Goal: Task Accomplishment & Management: Manage account settings

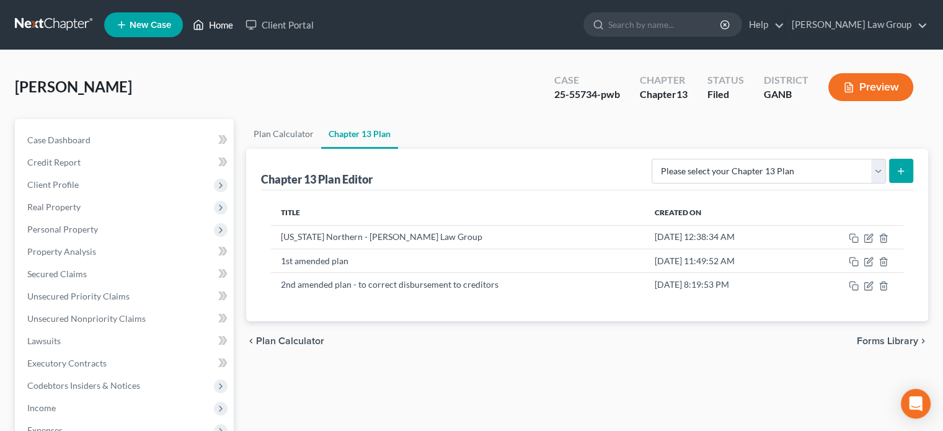
click at [211, 21] on link "Home" at bounding box center [213, 25] width 53 height 22
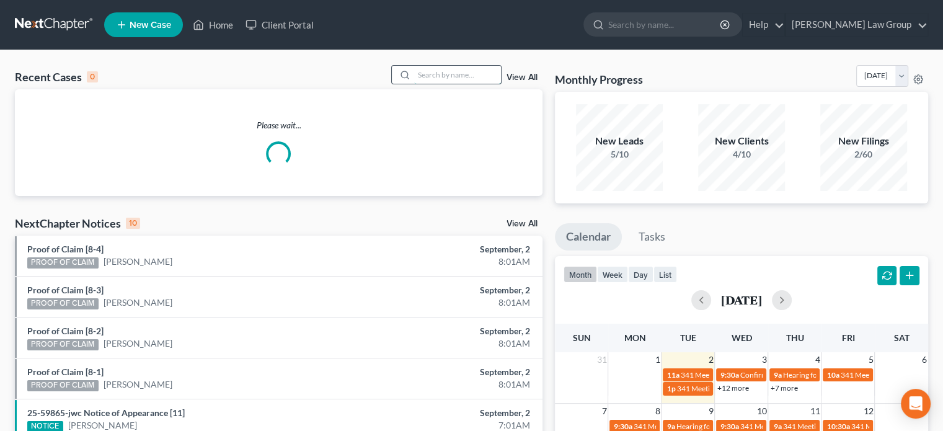
click at [435, 79] on input "search" at bounding box center [457, 75] width 87 height 18
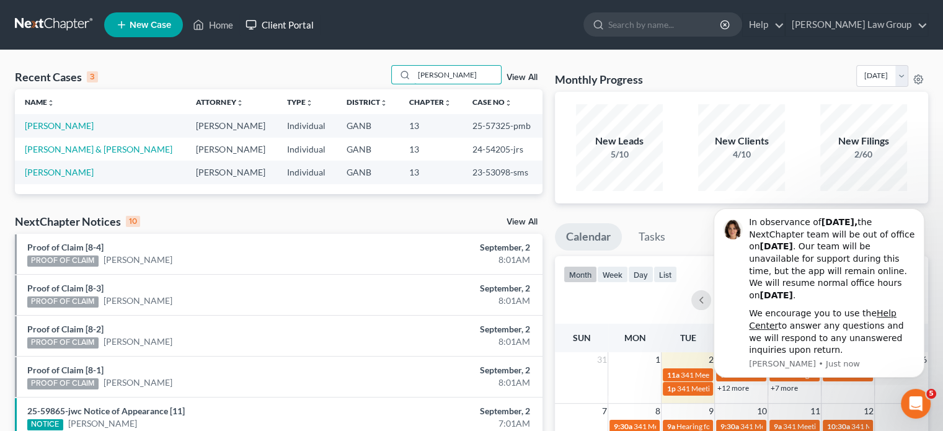
type input "[PERSON_NAME]"
click at [43, 128] on link "[PERSON_NAME]" at bounding box center [59, 125] width 69 height 11
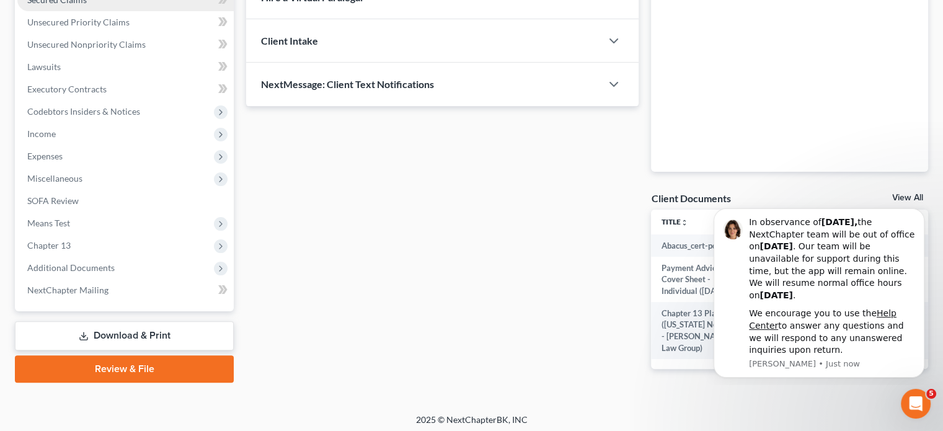
scroll to position [278, 0]
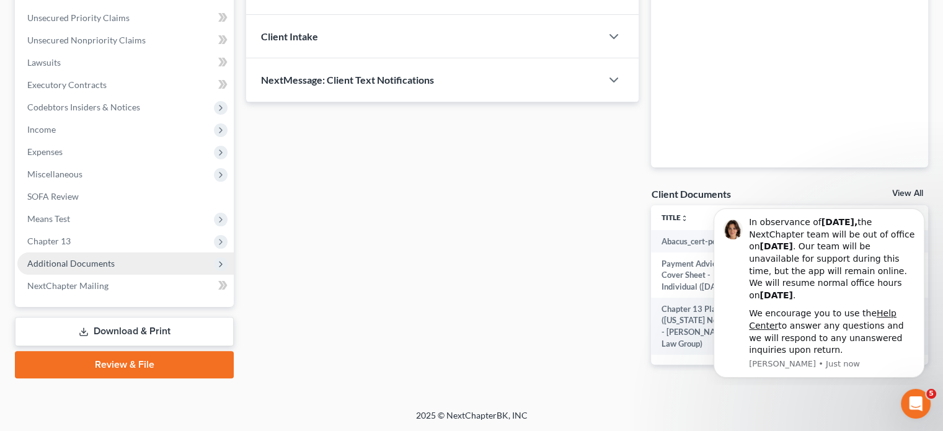
click at [81, 263] on span "Additional Documents" at bounding box center [70, 263] width 87 height 11
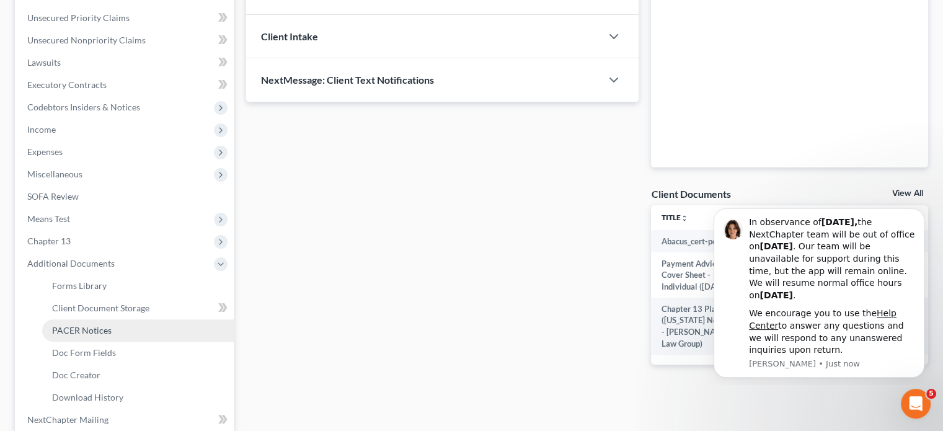
click at [69, 328] on span "PACER Notices" at bounding box center [81, 330] width 59 height 11
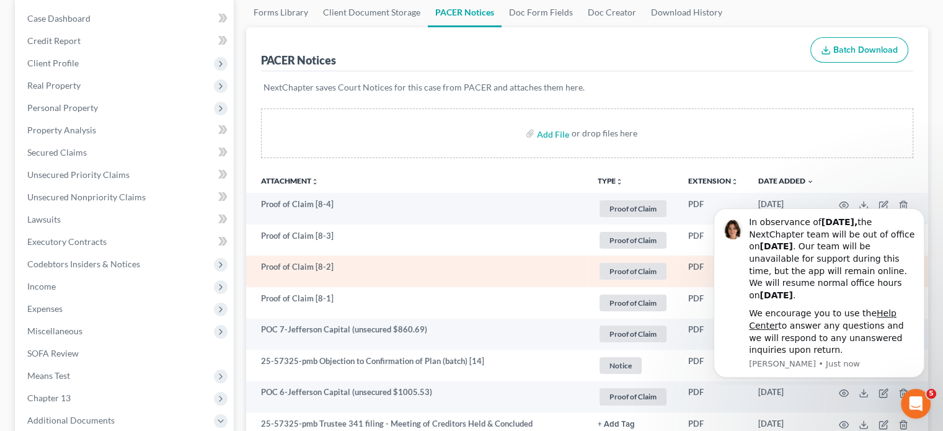
scroll to position [124, 0]
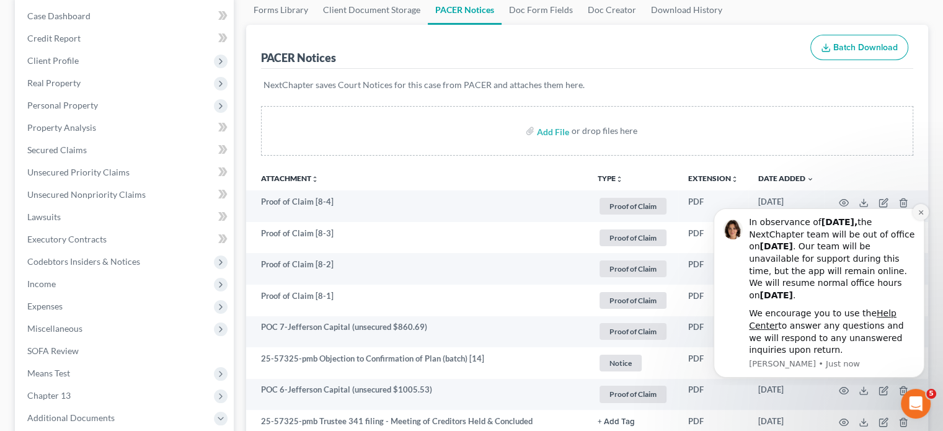
click at [923, 213] on icon "Dismiss notification" at bounding box center [920, 212] width 7 height 7
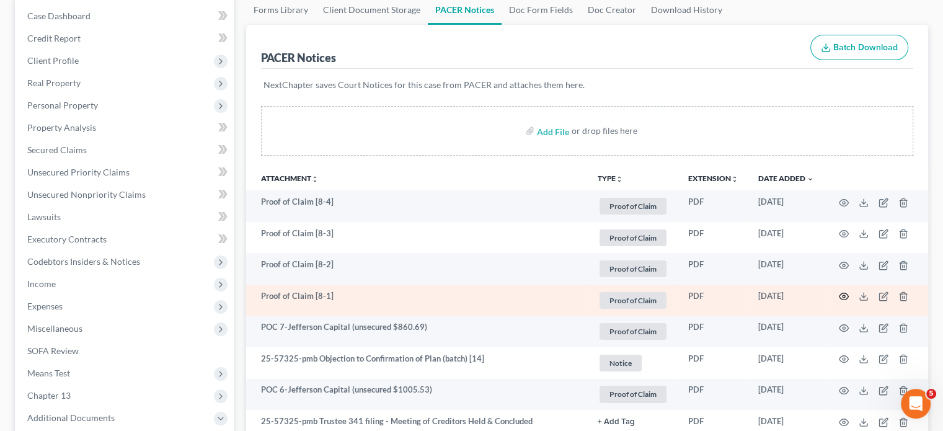
click at [840, 297] on icon "button" at bounding box center [844, 296] width 10 height 10
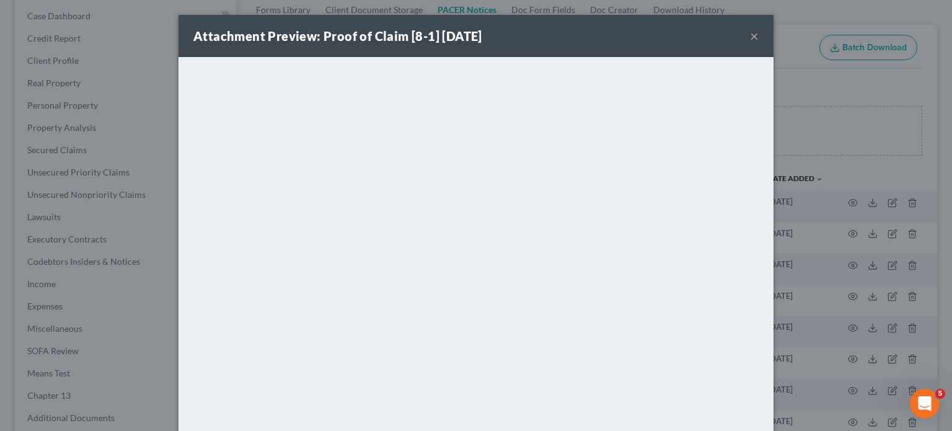
click at [750, 32] on button "×" at bounding box center [754, 36] width 9 height 15
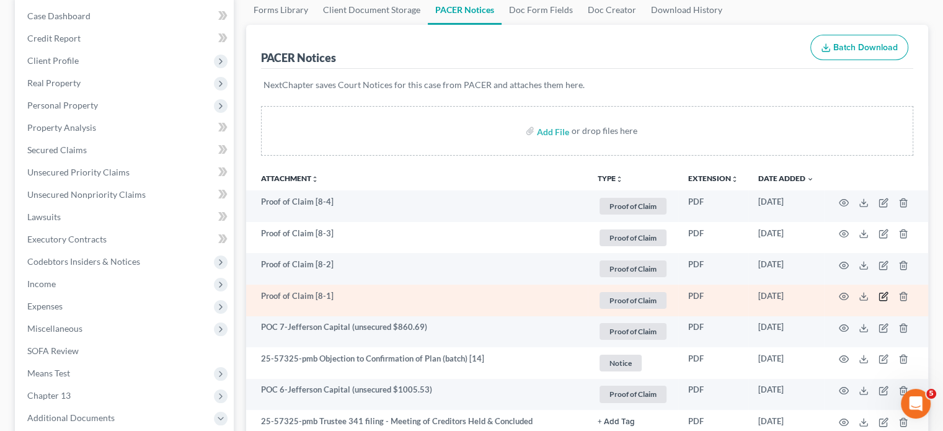
click at [882, 296] on icon "button" at bounding box center [884, 296] width 6 height 6
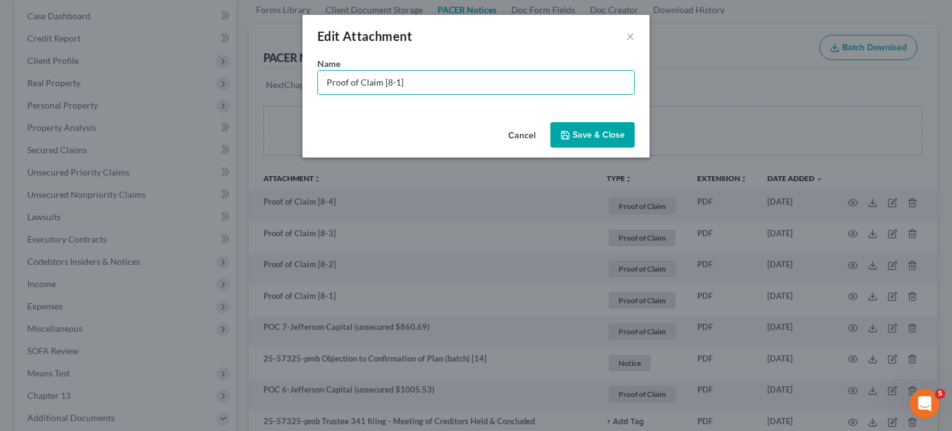
drag, startPoint x: 409, startPoint y: 84, endPoint x: 138, endPoint y: 90, distance: 270.9
click at [138, 90] on div "Edit Attachment × Name * Proof of Claim [8-1] Cancel Save & Close" at bounding box center [476, 215] width 952 height 431
type input "POC 8-Portfolio Recovery (unsecured $3,514.44)"
click at [591, 131] on span "Save & Close" at bounding box center [599, 135] width 52 height 11
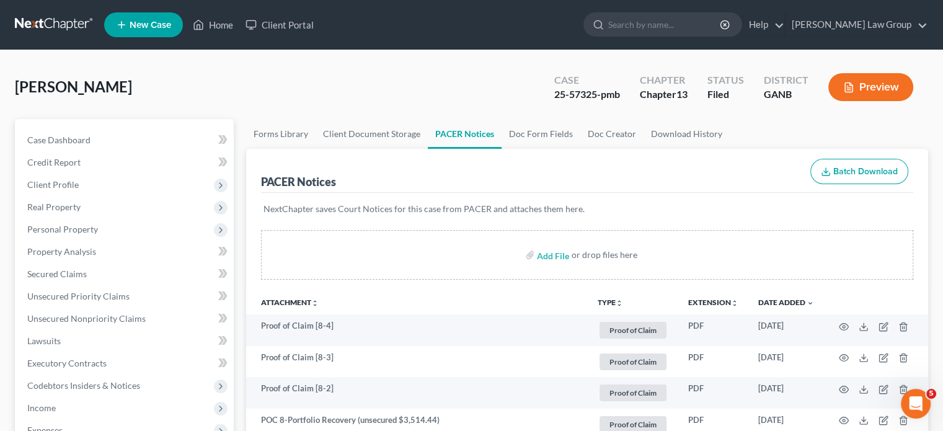
scroll to position [0, 0]
click at [221, 22] on link "Home" at bounding box center [213, 25] width 53 height 22
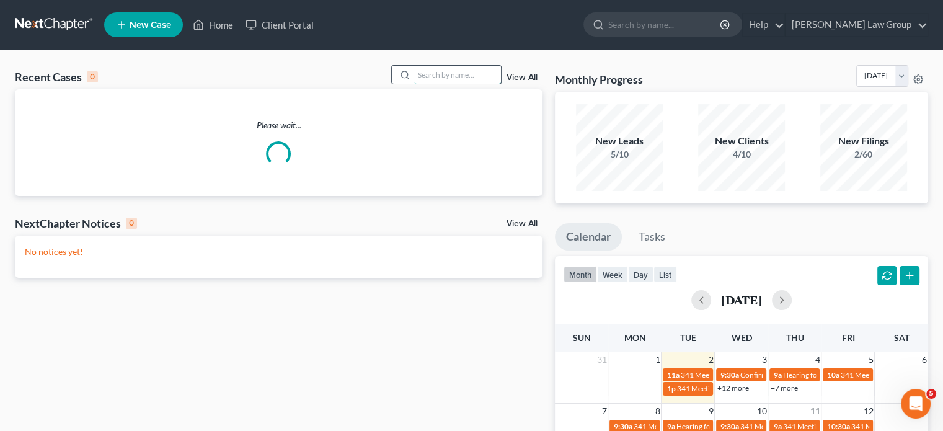
click at [425, 69] on input "search" at bounding box center [457, 75] width 87 height 18
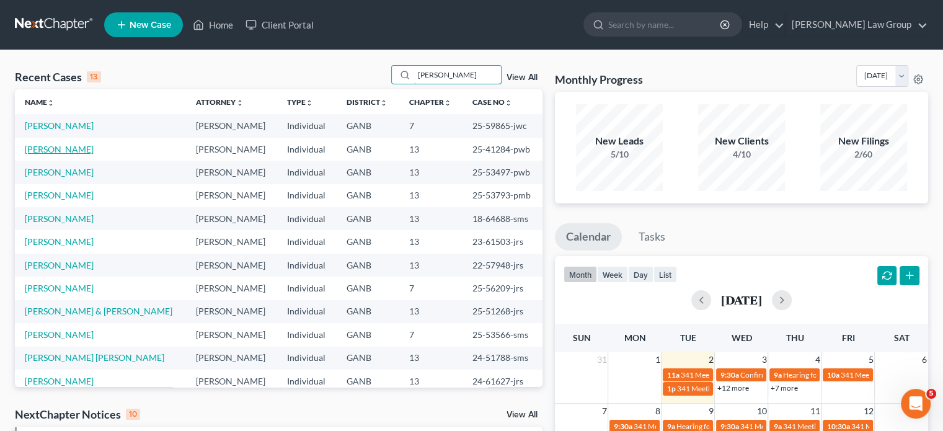
type input "[PERSON_NAME]"
click at [45, 151] on link "[PERSON_NAME]" at bounding box center [59, 149] width 69 height 11
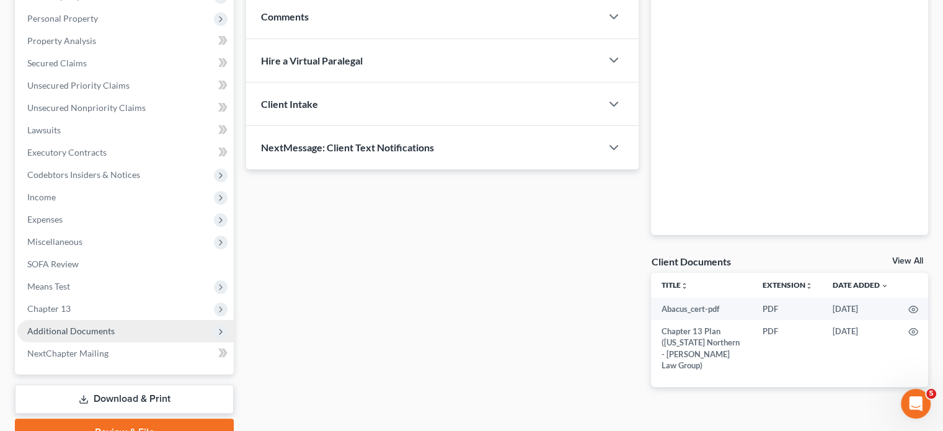
scroll to position [271, 0]
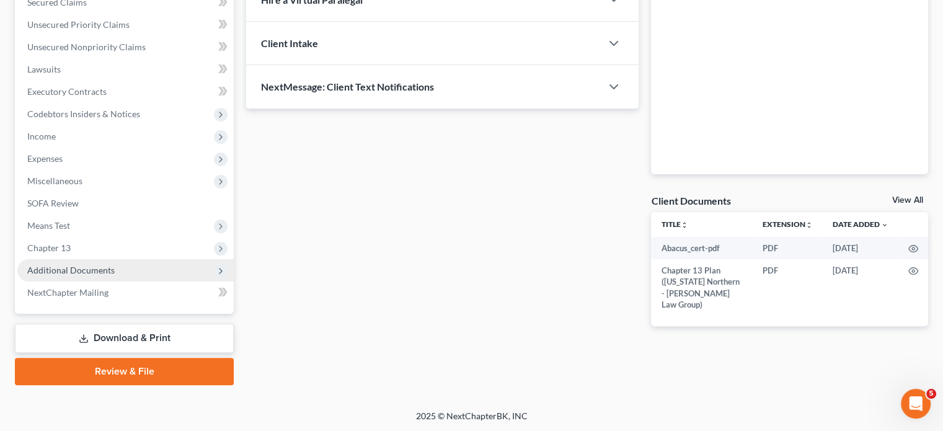
click at [69, 272] on span "Additional Documents" at bounding box center [70, 270] width 87 height 11
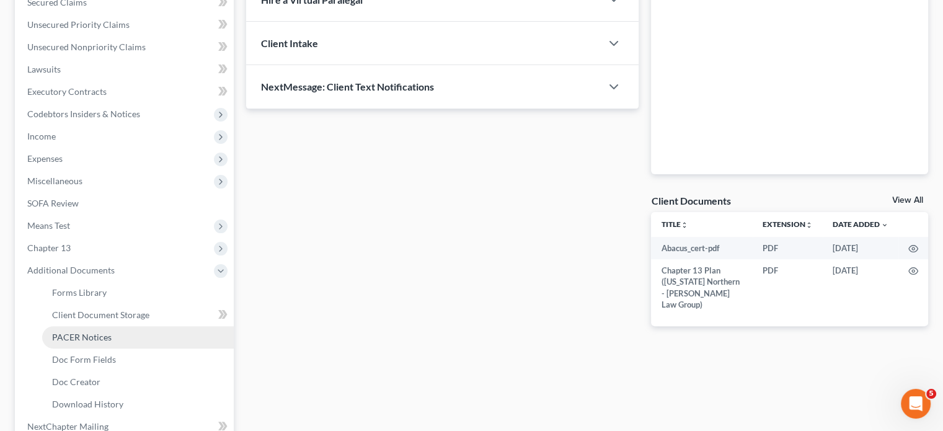
click at [71, 332] on span "PACER Notices" at bounding box center [81, 337] width 59 height 11
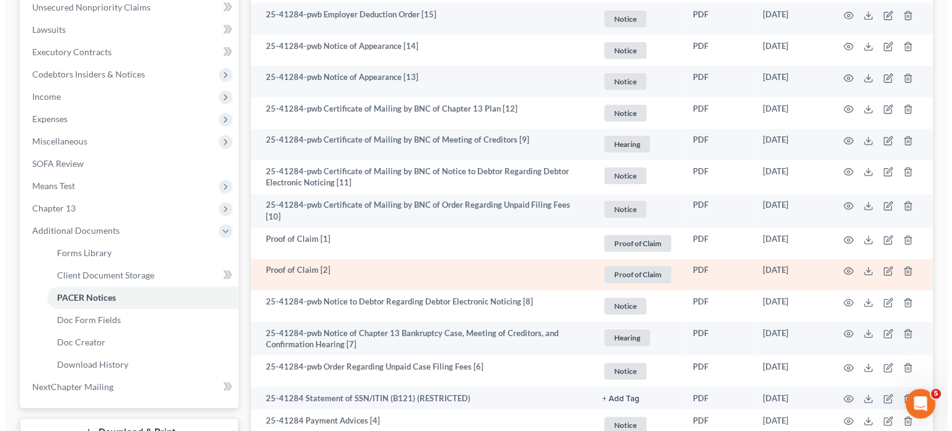
scroll to position [310, 0]
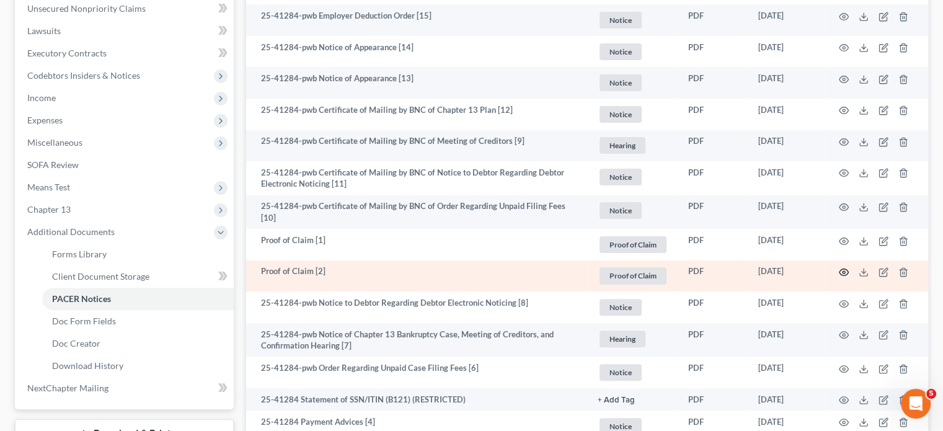
click at [843, 269] on icon "button" at bounding box center [844, 272] width 10 height 10
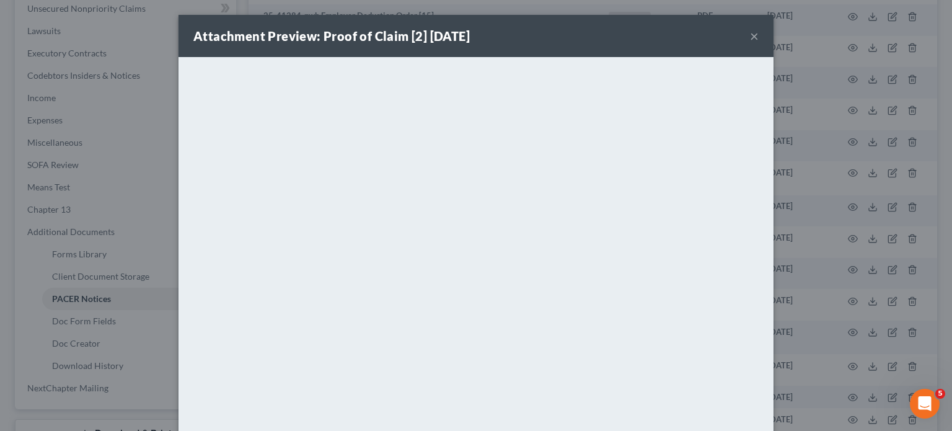
click at [750, 33] on button "×" at bounding box center [754, 36] width 9 height 15
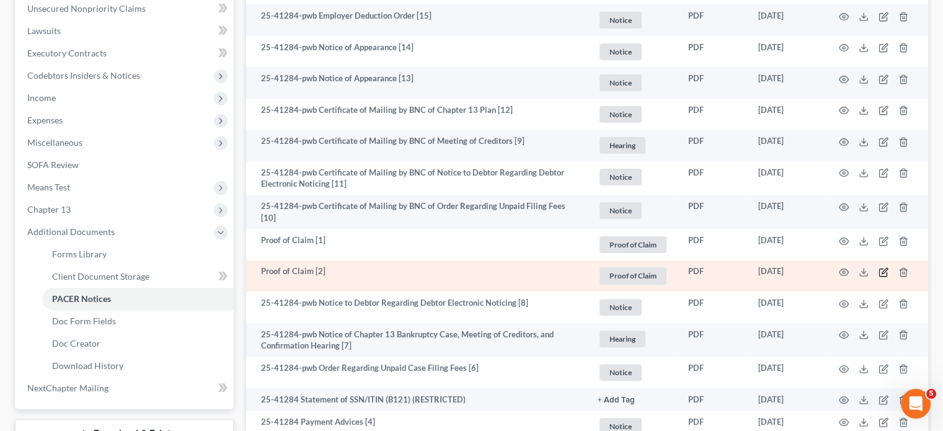
click at [879, 269] on icon "button" at bounding box center [882, 272] width 7 height 7
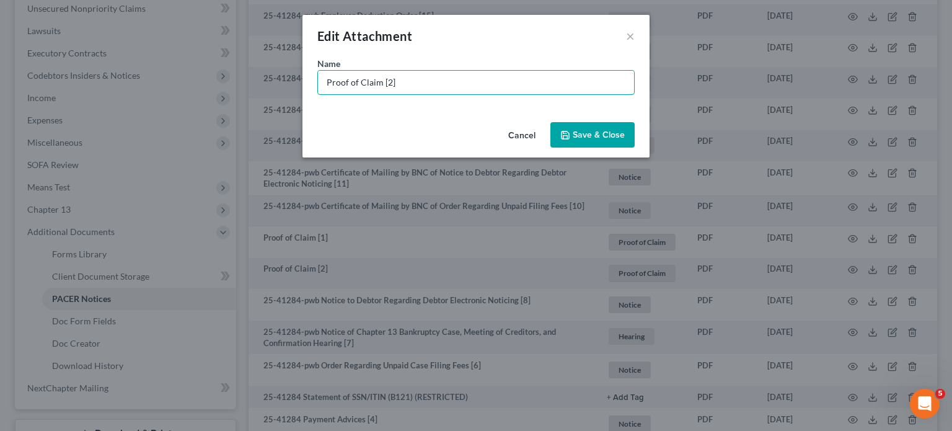
drag, startPoint x: 392, startPoint y: 79, endPoint x: 0, endPoint y: 1, distance: 399.4
click at [0, 1] on div "Edit Attachment × Name * Proof of Claim [2] Cancel Save & Close" at bounding box center [476, 215] width 952 height 431
type input "POC 2-LVNV Funding (unsecured $456.43)"
click at [625, 131] on button "Save & Close" at bounding box center [592, 135] width 84 height 26
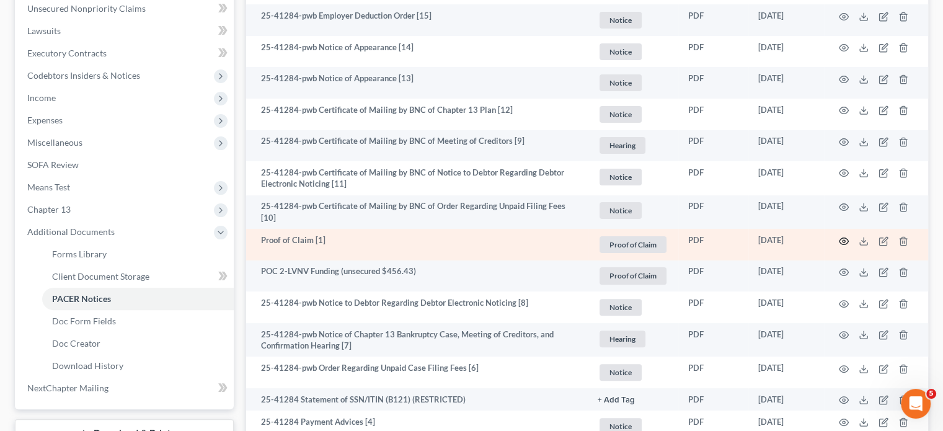
click at [842, 236] on icon "button" at bounding box center [844, 241] width 10 height 10
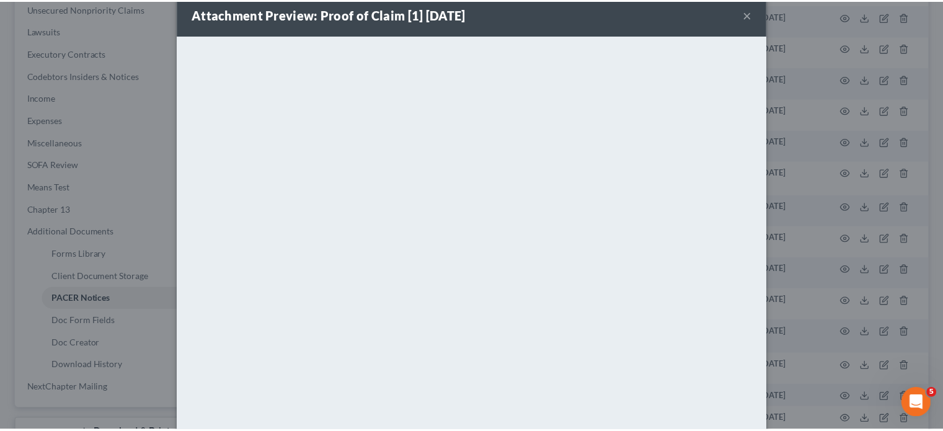
scroll to position [0, 0]
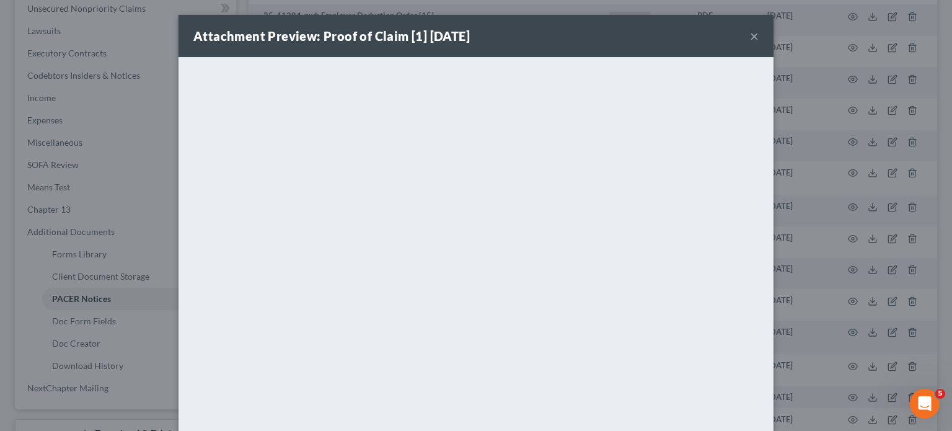
click at [750, 33] on button "×" at bounding box center [754, 36] width 9 height 15
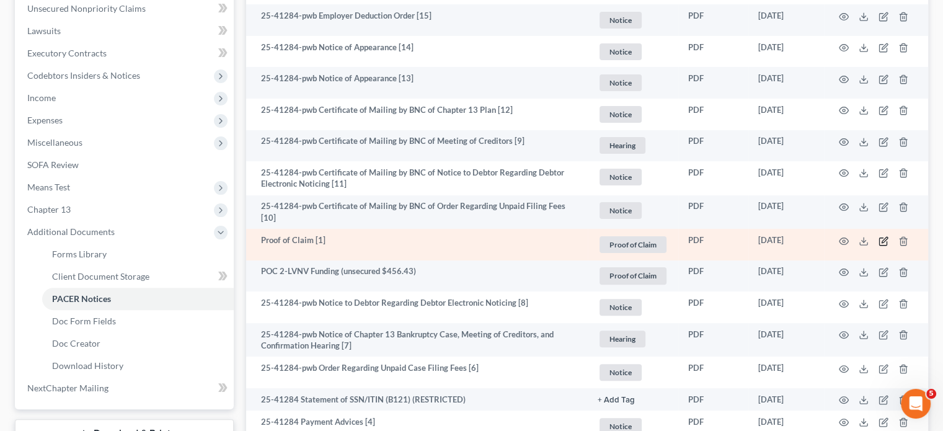
click at [886, 237] on icon "button" at bounding box center [883, 241] width 10 height 10
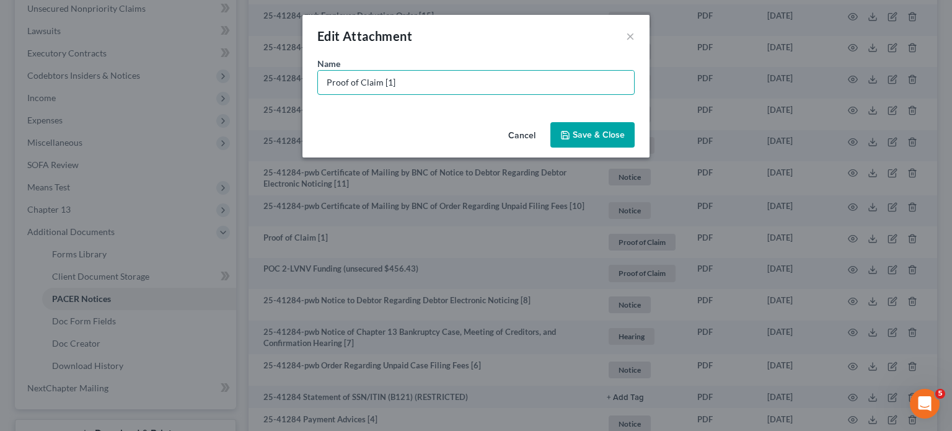
drag, startPoint x: 410, startPoint y: 87, endPoint x: 97, endPoint y: 55, distance: 315.2
click at [97, 55] on div "Edit Attachment × Name * Proof of Claim [1] Cancel Save & Close" at bounding box center [476, 215] width 952 height 431
type input "POC 1-Resurgent Receivables (unsecured $487.06)"
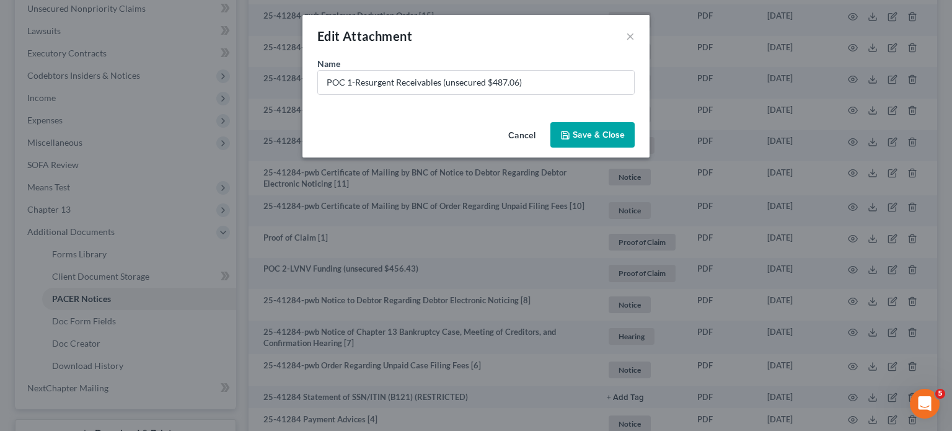
click at [558, 132] on button "Save & Close" at bounding box center [592, 135] width 84 height 26
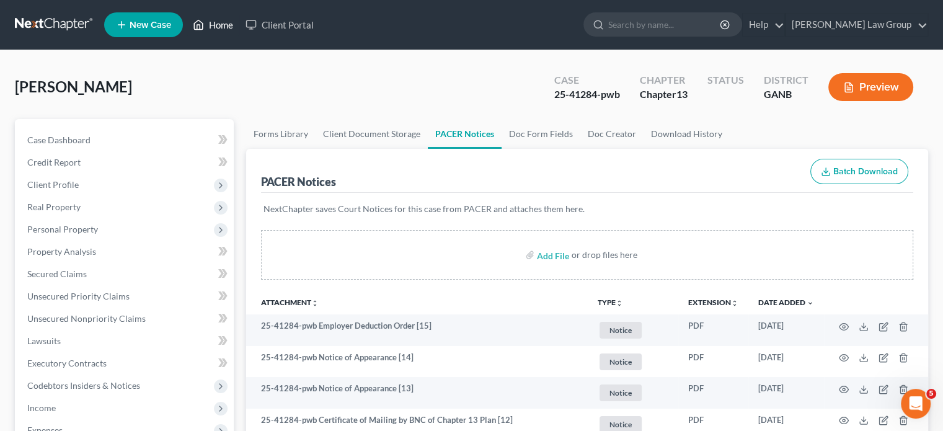
click at [214, 26] on link "Home" at bounding box center [213, 25] width 53 height 22
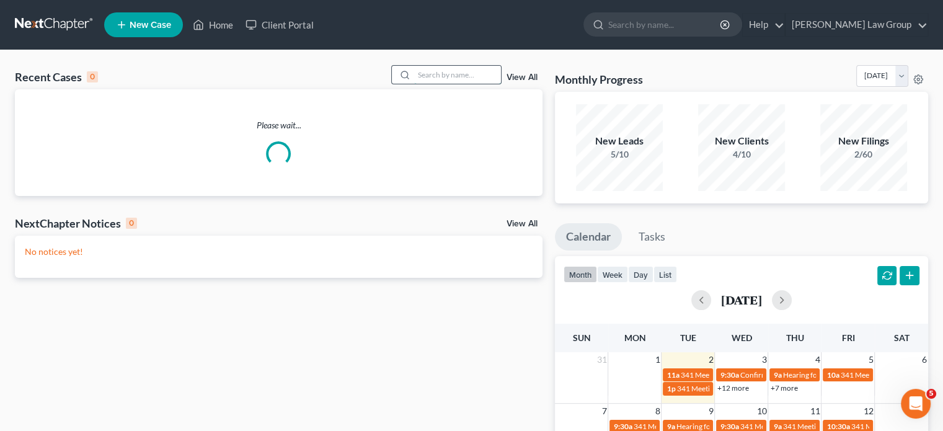
click at [443, 72] on input "search" at bounding box center [457, 75] width 87 height 18
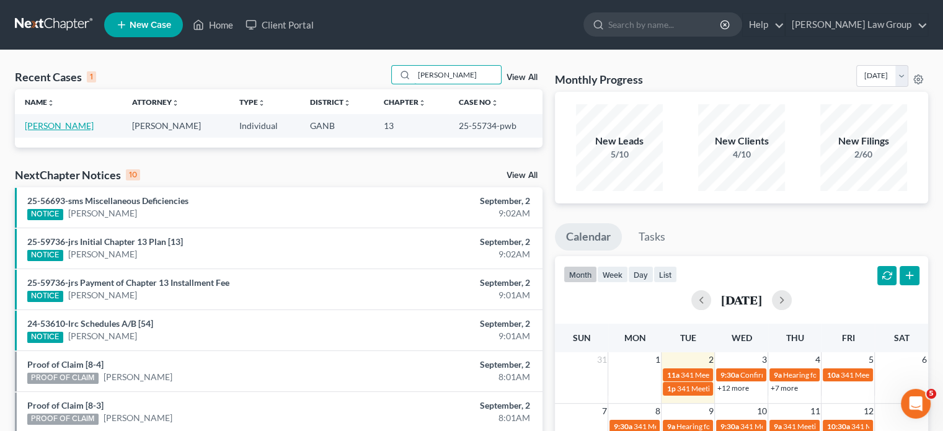
type input "[PERSON_NAME]"
click at [59, 123] on link "[PERSON_NAME]" at bounding box center [59, 125] width 69 height 11
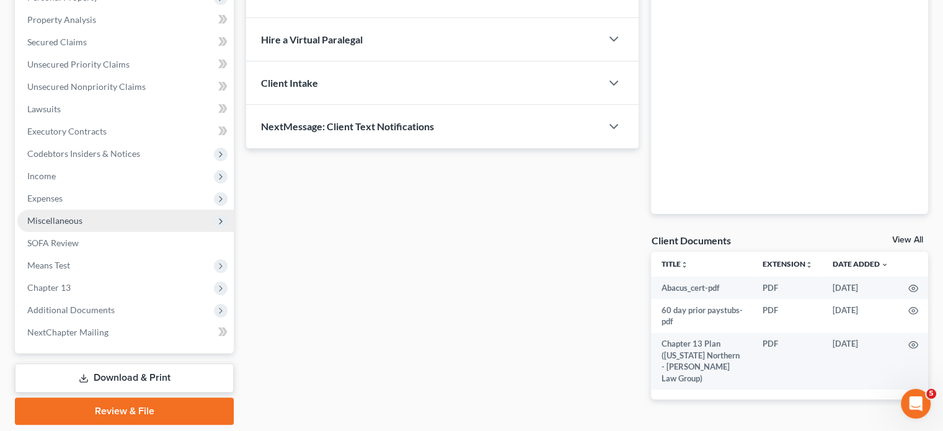
scroll to position [248, 0]
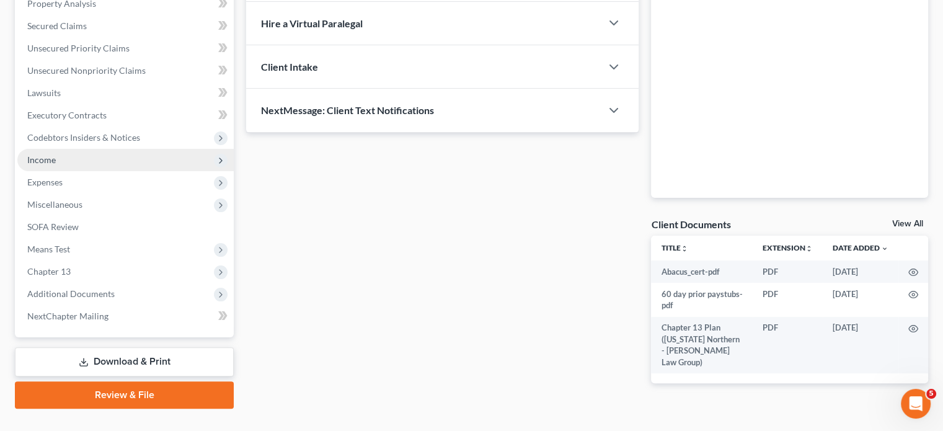
click at [45, 157] on span "Income" at bounding box center [41, 159] width 29 height 11
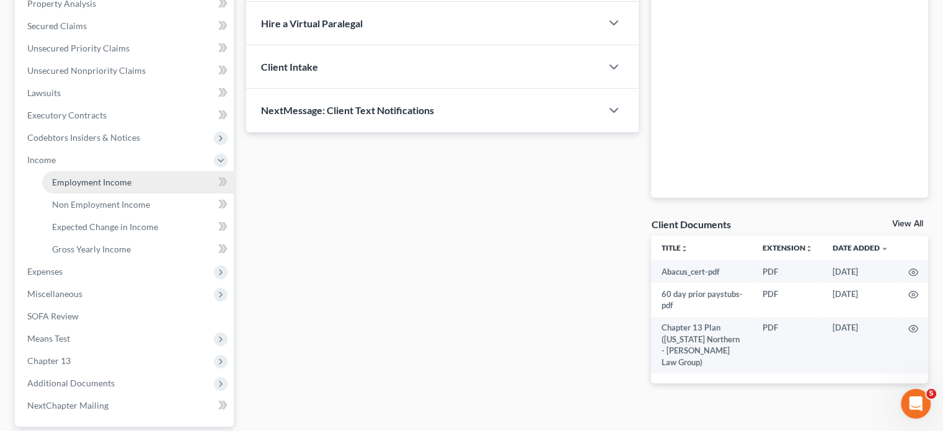
click at [95, 180] on span "Employment Income" at bounding box center [91, 182] width 79 height 11
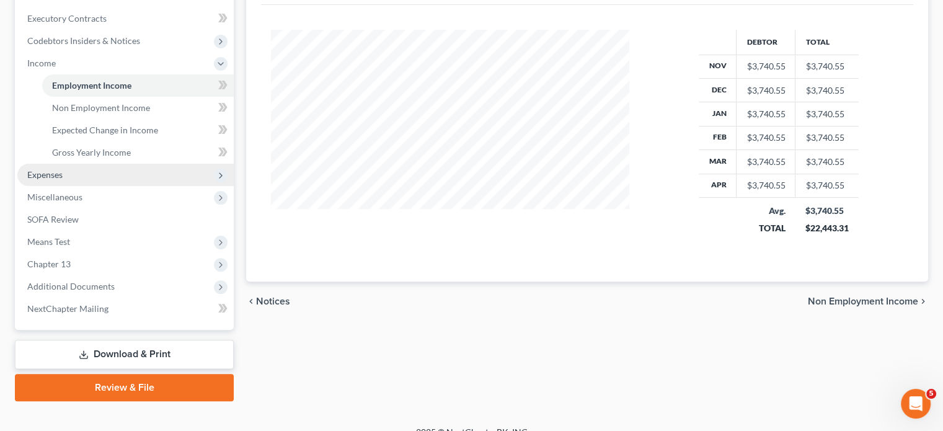
scroll to position [361, 0]
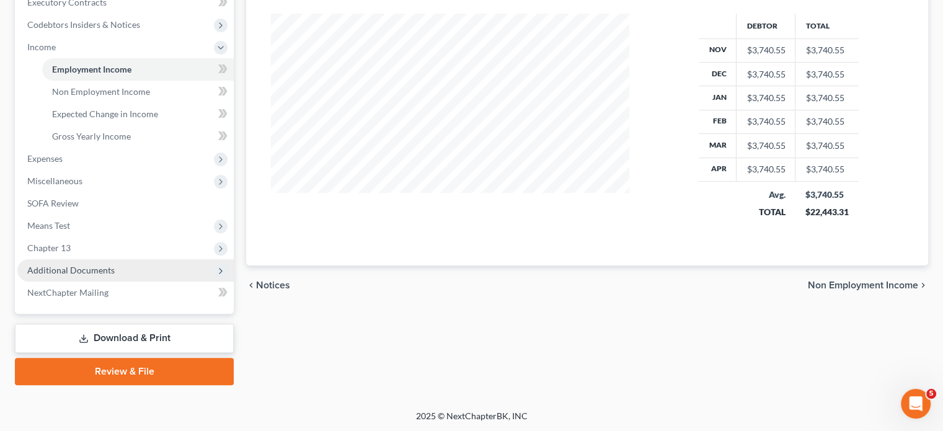
click at [74, 266] on span "Additional Documents" at bounding box center [70, 270] width 87 height 11
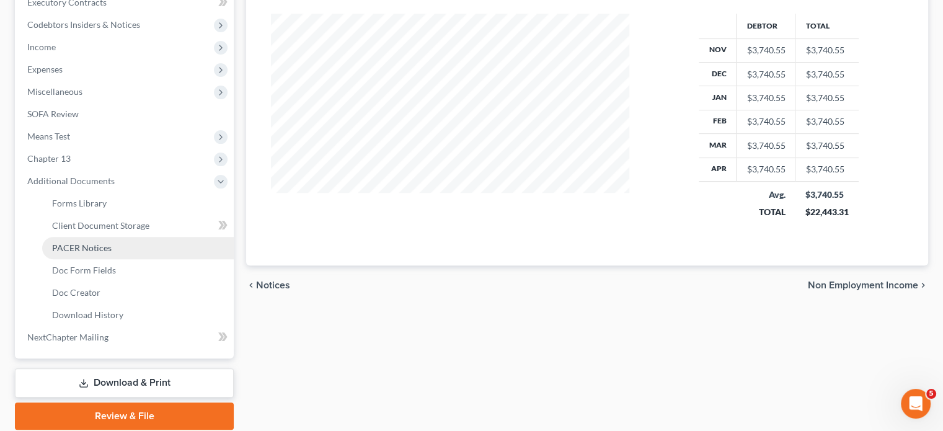
click at [80, 248] on span "PACER Notices" at bounding box center [81, 247] width 59 height 11
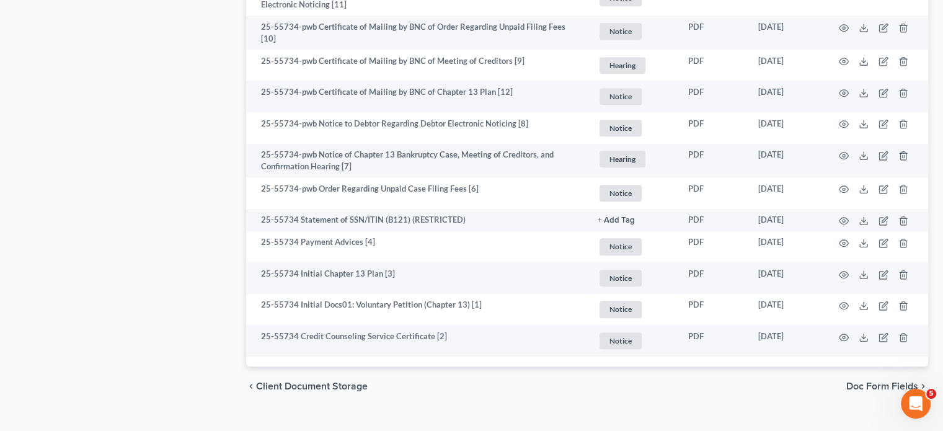
scroll to position [1236, 0]
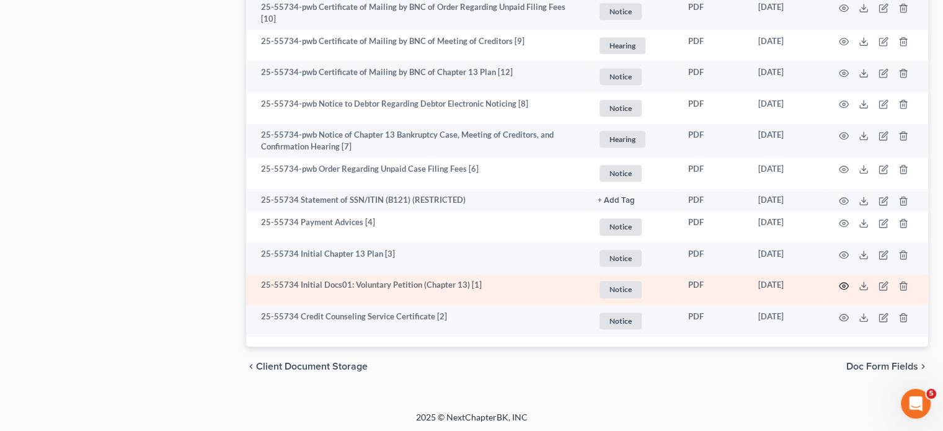
click at [841, 283] on icon "button" at bounding box center [844, 286] width 10 height 10
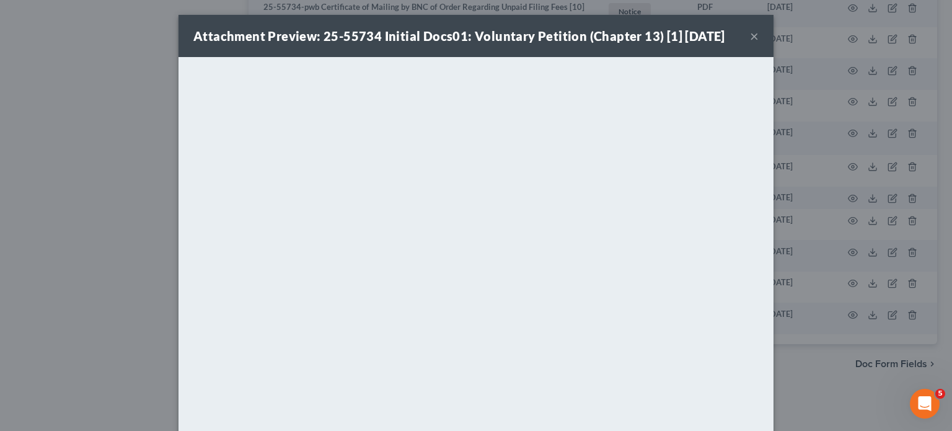
click at [751, 33] on button "×" at bounding box center [754, 36] width 9 height 15
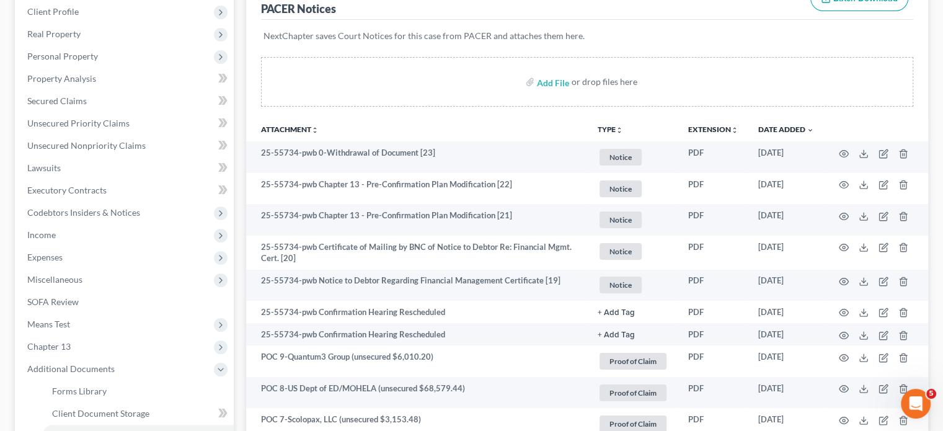
scroll to position [0, 0]
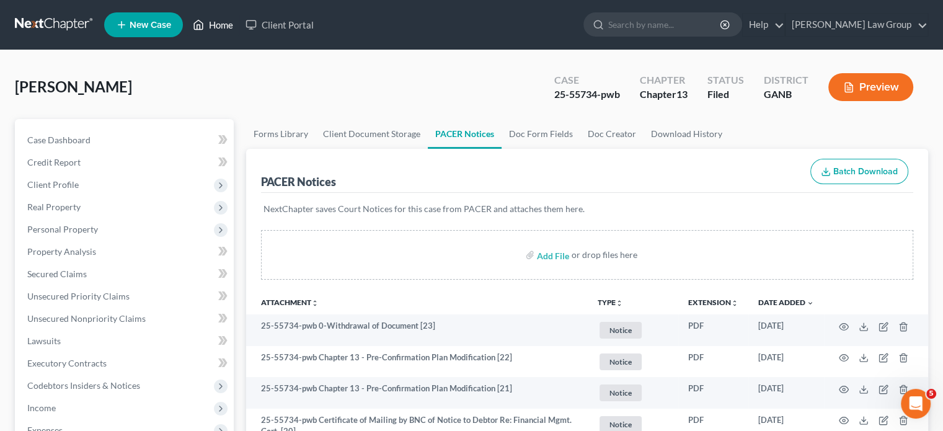
click at [218, 19] on link "Home" at bounding box center [213, 25] width 53 height 22
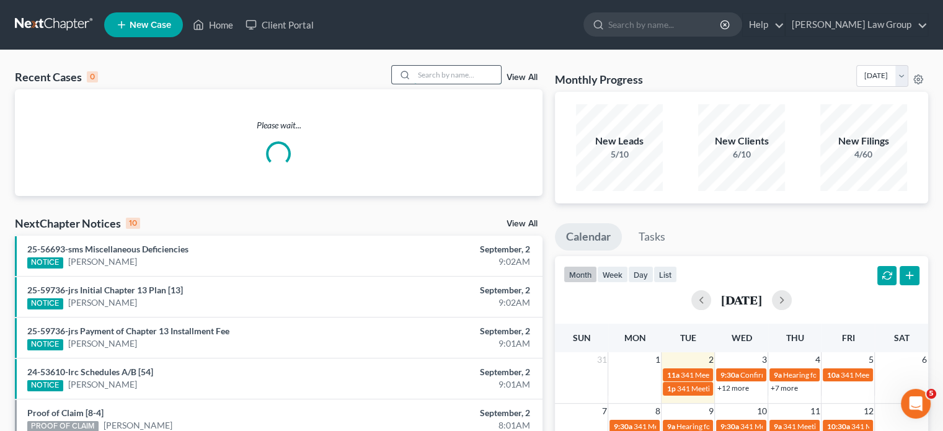
click at [439, 79] on input "search" at bounding box center [457, 75] width 87 height 18
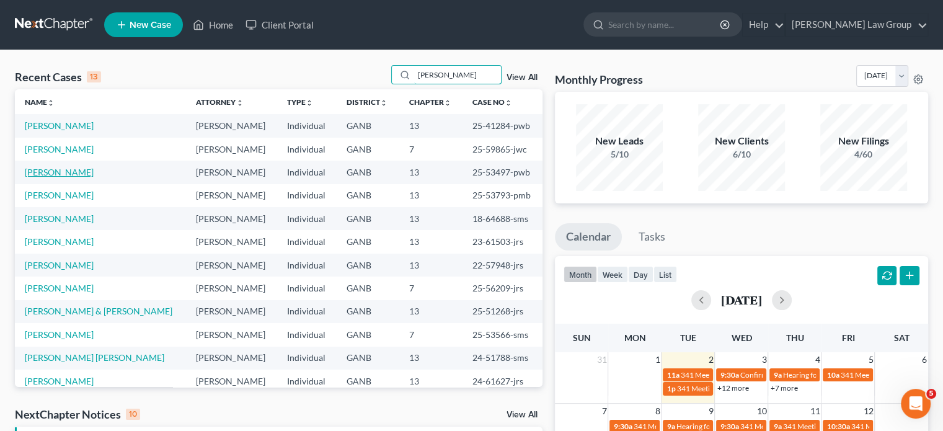
type input "[PERSON_NAME]"
click at [68, 172] on link "[PERSON_NAME]" at bounding box center [59, 172] width 69 height 11
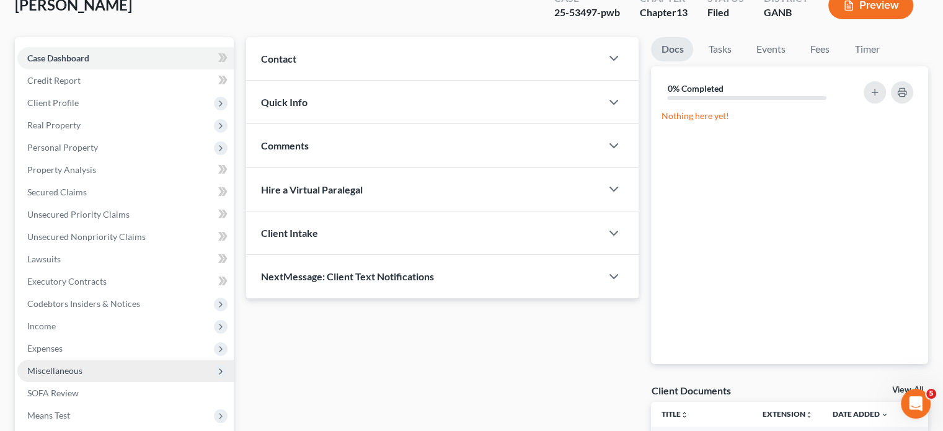
scroll to position [271, 0]
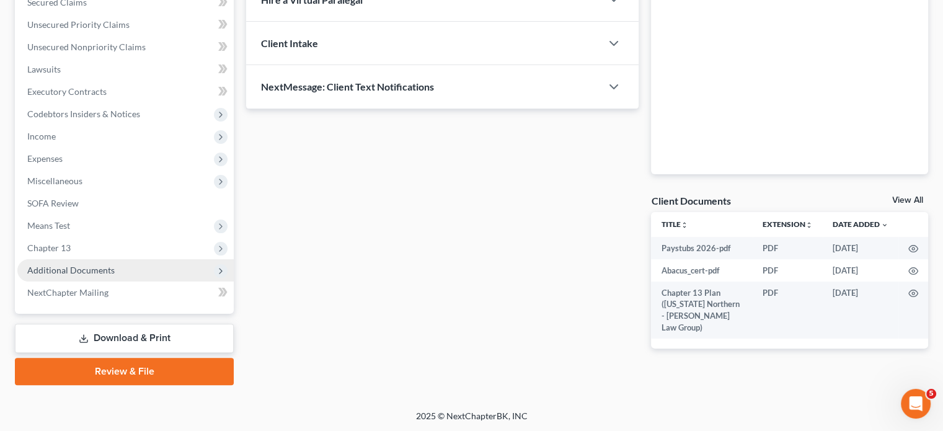
click at [65, 267] on span "Additional Documents" at bounding box center [70, 270] width 87 height 11
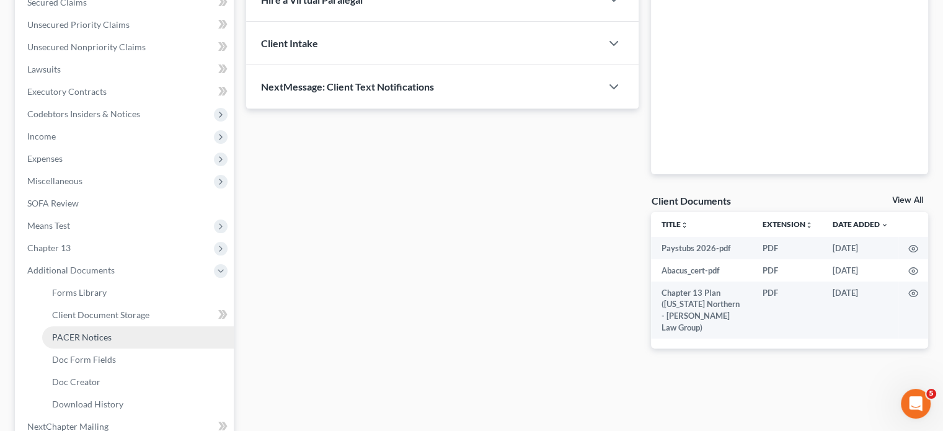
click at [86, 334] on span "PACER Notices" at bounding box center [81, 337] width 59 height 11
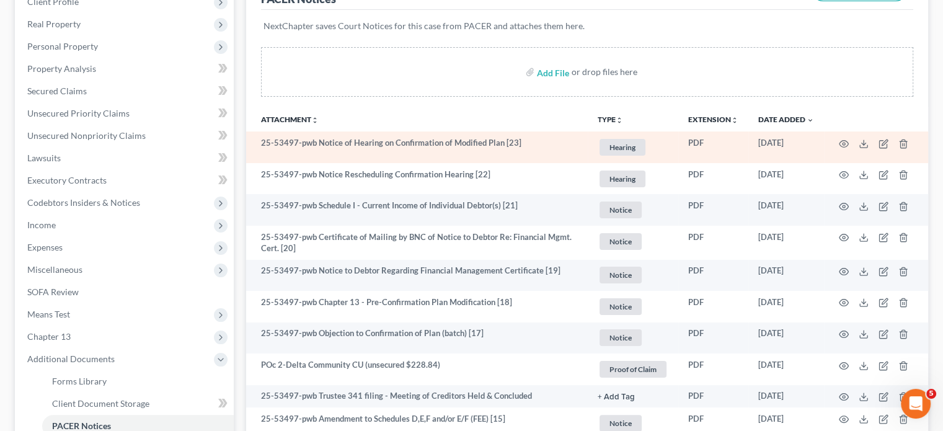
scroll to position [186, 0]
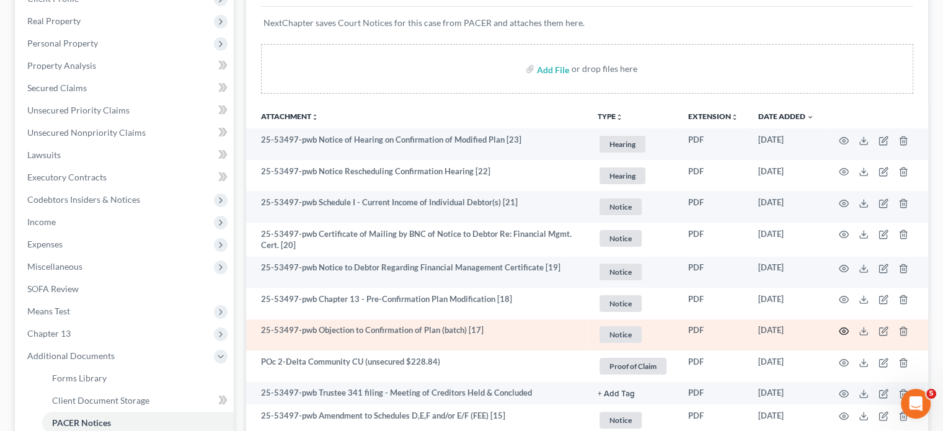
click at [842, 330] on circle "button" at bounding box center [843, 331] width 2 height 2
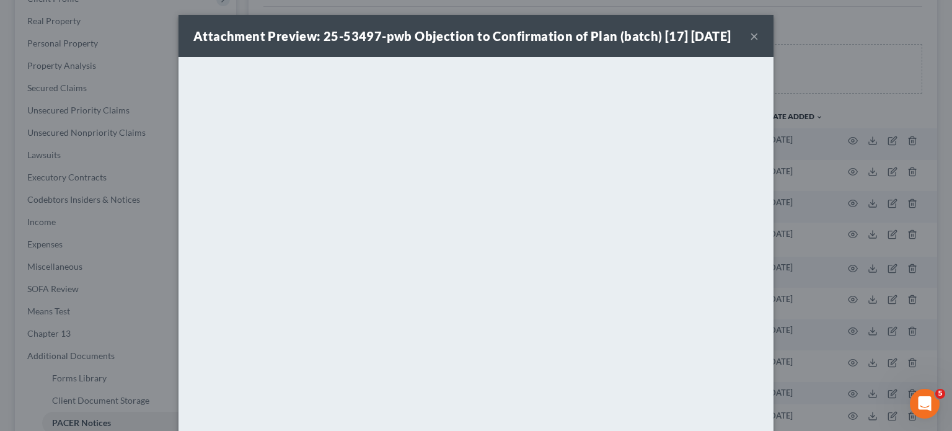
click at [750, 43] on button "×" at bounding box center [754, 36] width 9 height 15
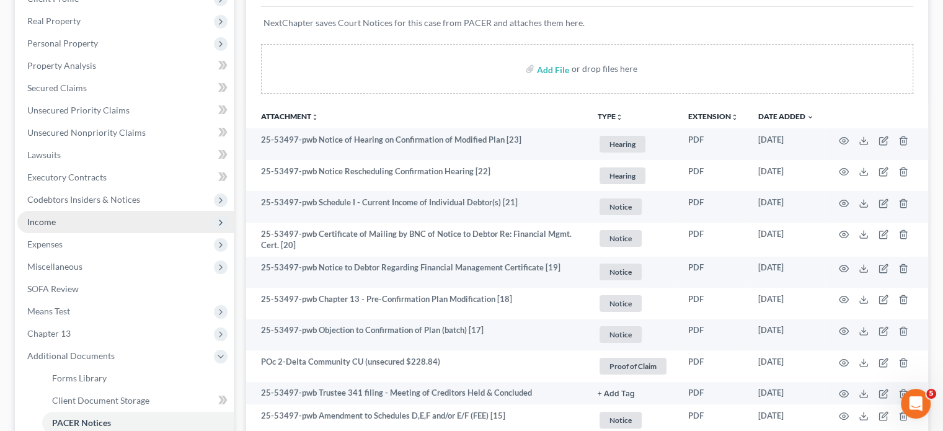
click at [41, 221] on span "Income" at bounding box center [41, 221] width 29 height 11
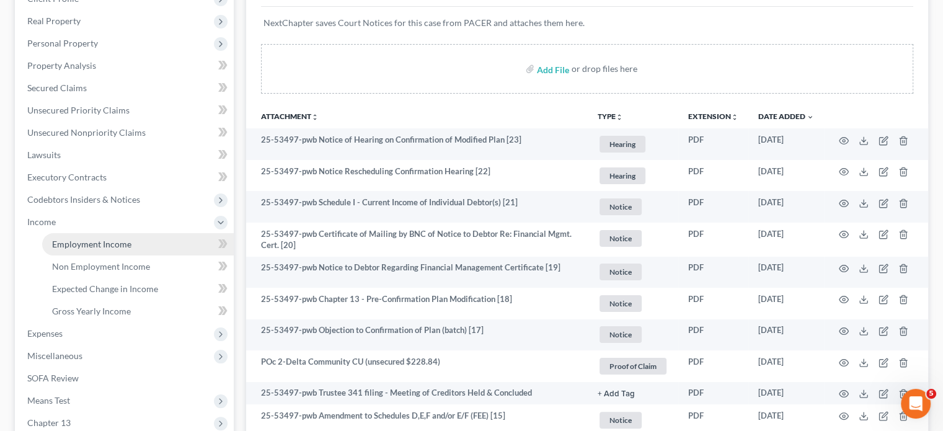
click at [83, 237] on link "Employment Income" at bounding box center [138, 244] width 192 height 22
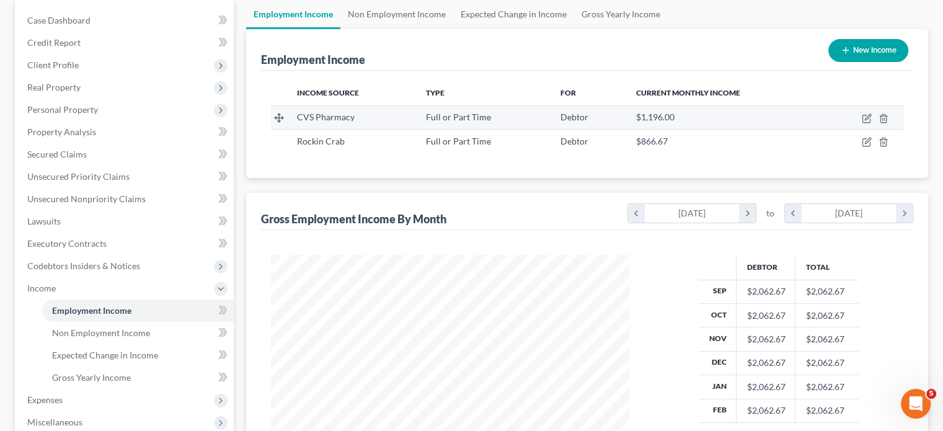
scroll to position [124, 0]
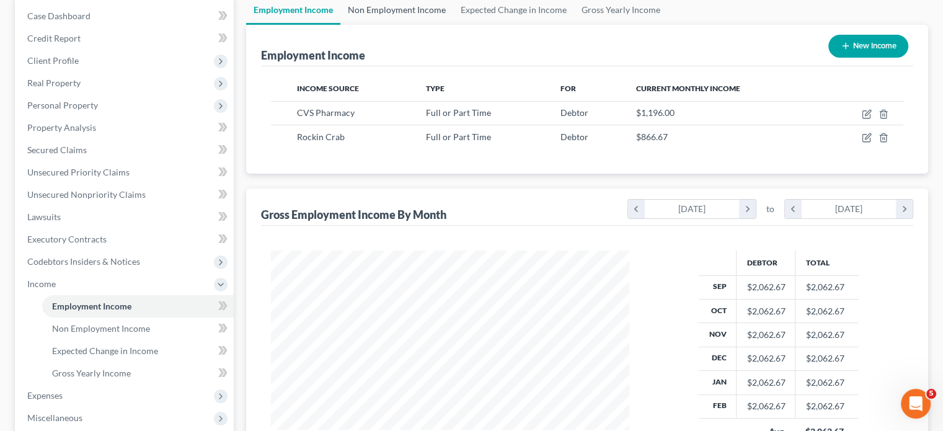
drag, startPoint x: 401, startPoint y: 9, endPoint x: 414, endPoint y: 10, distance: 13.1
click at [401, 8] on link "Non Employment Income" at bounding box center [396, 10] width 113 height 30
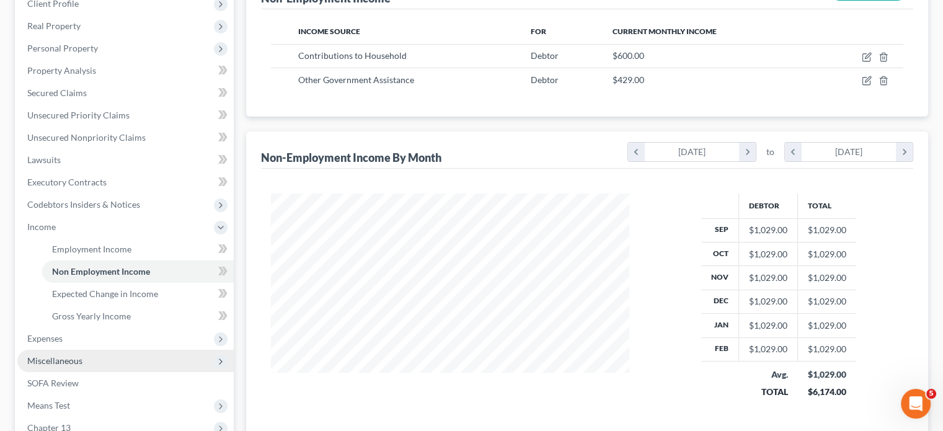
scroll to position [186, 0]
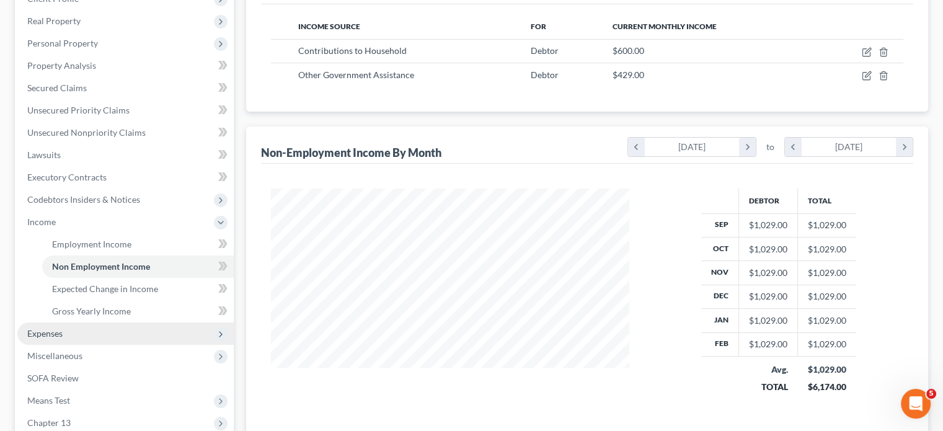
click at [51, 335] on span "Expenses" at bounding box center [44, 333] width 35 height 11
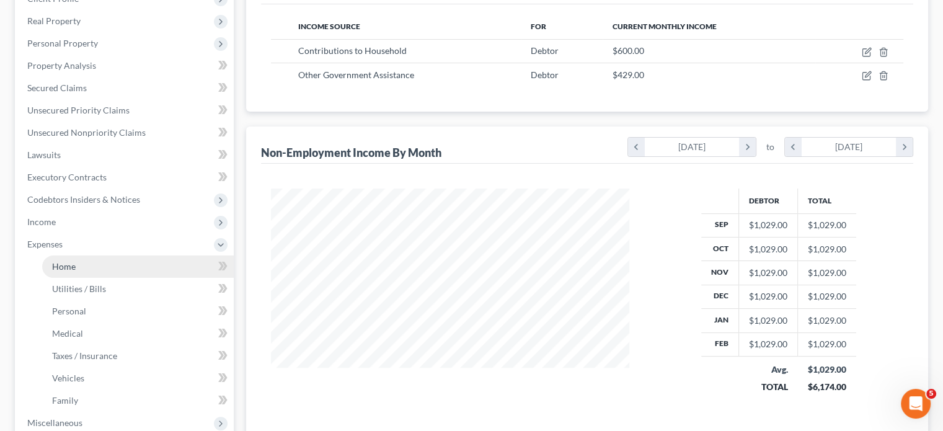
click at [59, 267] on span "Home" at bounding box center [64, 266] width 24 height 11
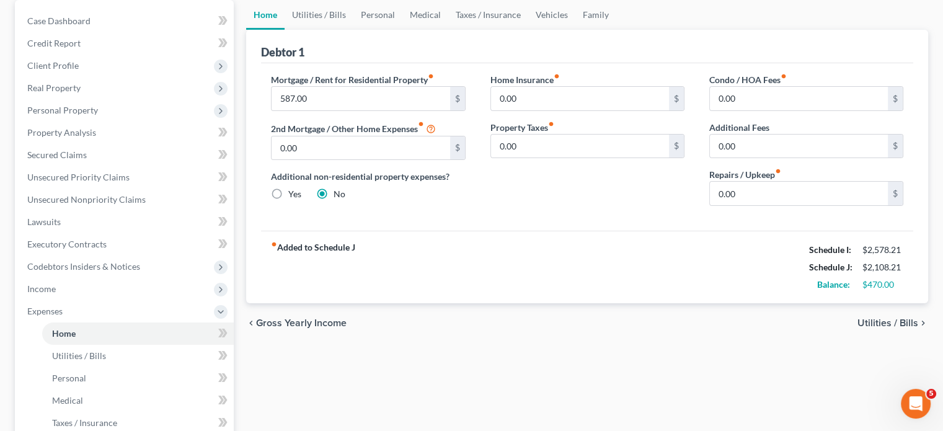
scroll to position [124, 0]
